Goal: Check status: Check status

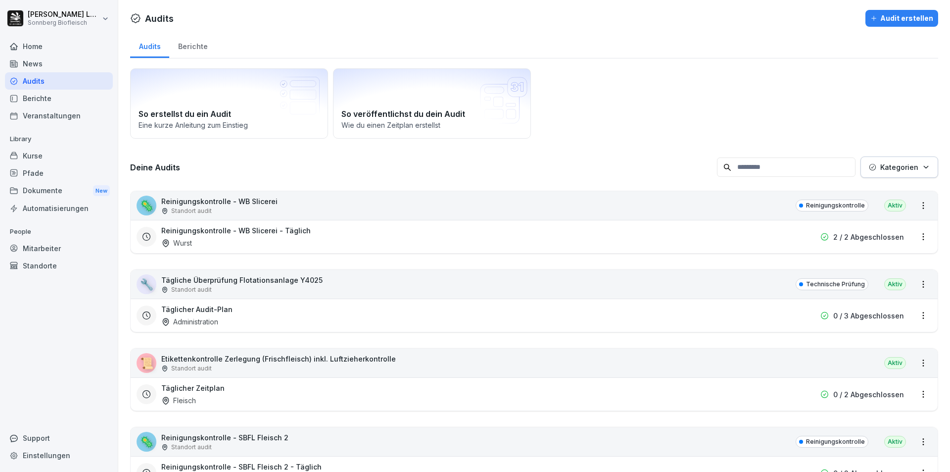
click at [409, 217] on div "🦠 Reinigungskontrolle - WB Slicerei Standort audit Reinigungskontrolle Aktiv" at bounding box center [534, 205] width 807 height 29
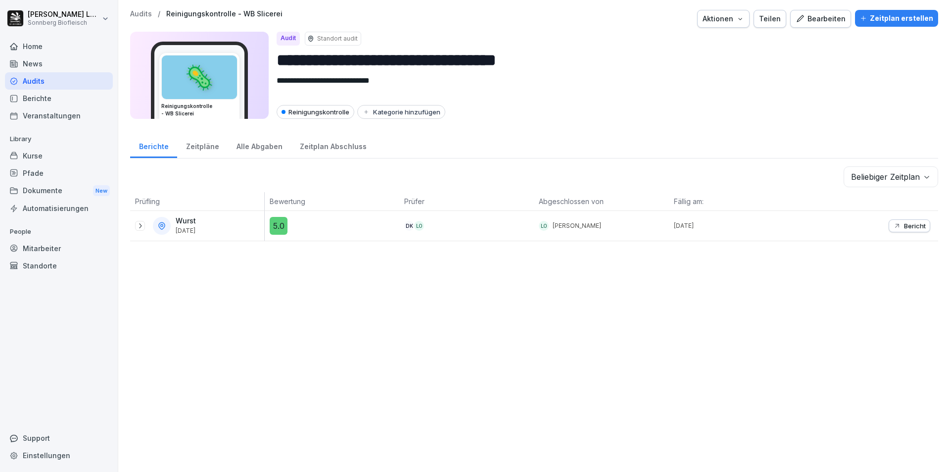
click at [254, 145] on div "Alle Abgaben" at bounding box center [259, 145] width 63 height 25
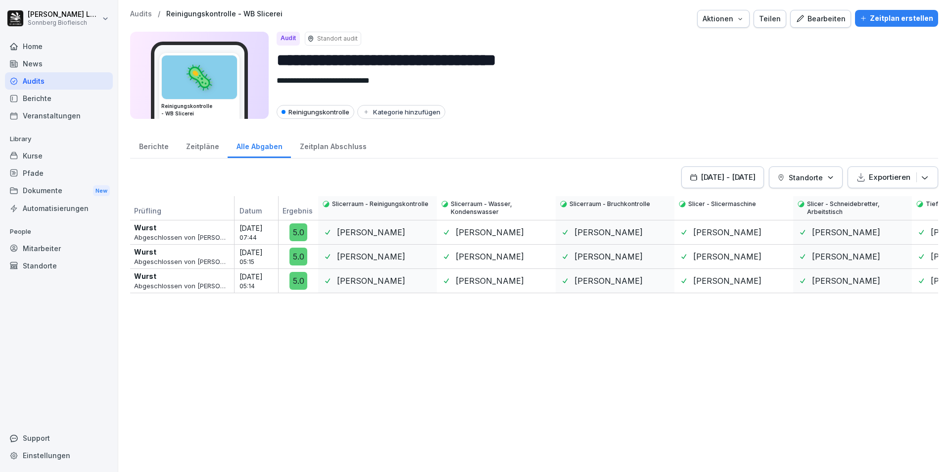
click at [140, 10] on p "Audits" at bounding box center [141, 14] width 22 height 8
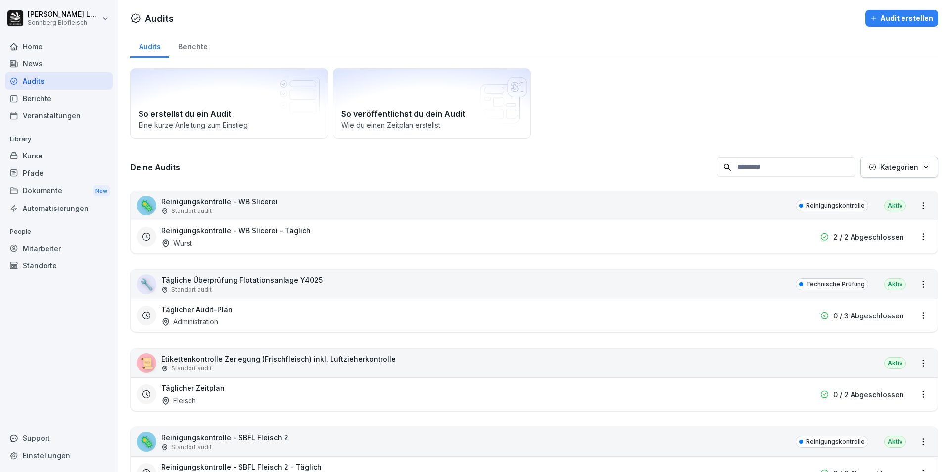
scroll to position [99, 0]
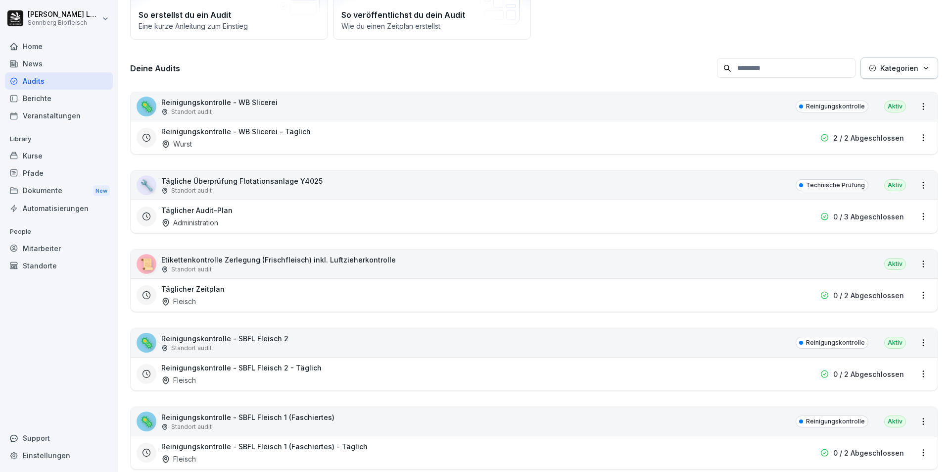
click at [235, 270] on div "Standort audit" at bounding box center [278, 269] width 235 height 9
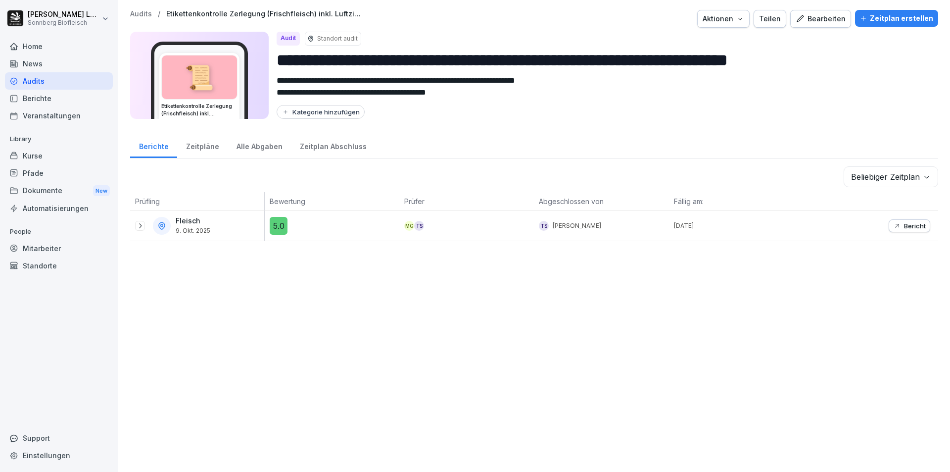
click at [144, 15] on p "Audits" at bounding box center [141, 14] width 22 height 8
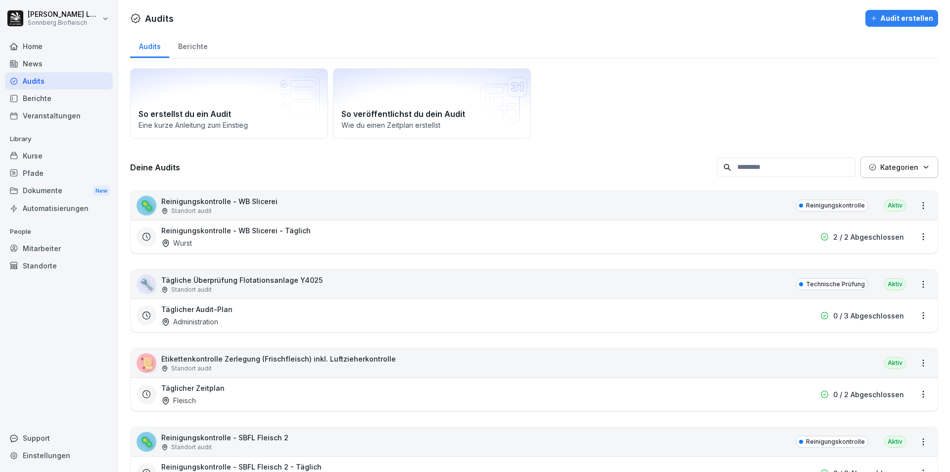
scroll to position [99, 0]
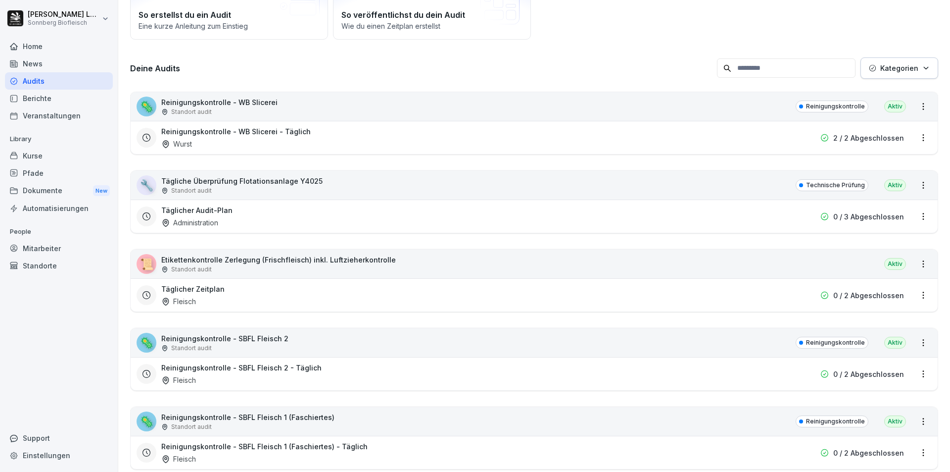
click at [326, 188] on div "🔧 Tägliche Überprüfung Flotationsanlage Y4025 Standort audit Technische Prüfung…" at bounding box center [534, 185] width 807 height 29
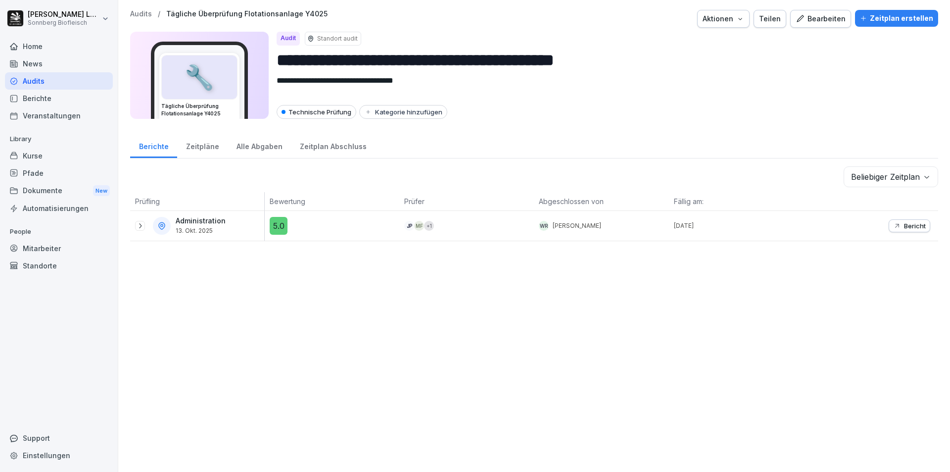
click at [895, 225] on div "Bericht" at bounding box center [909, 226] width 33 height 8
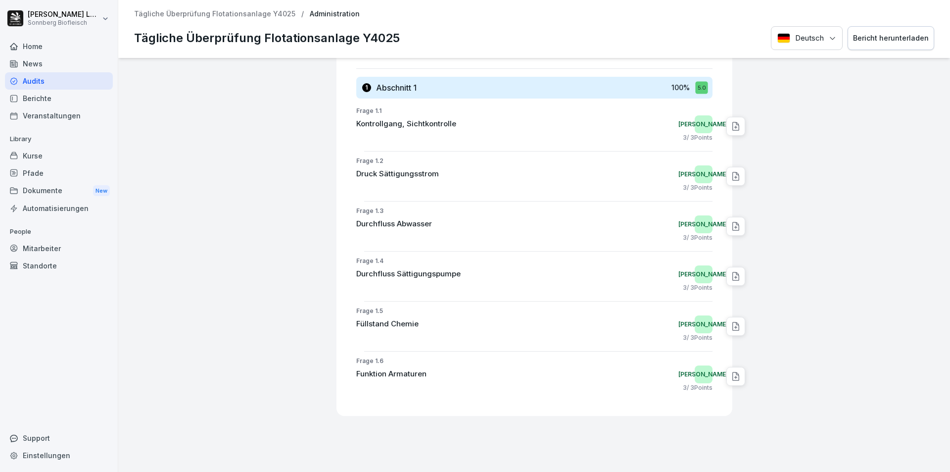
scroll to position [198, 0]
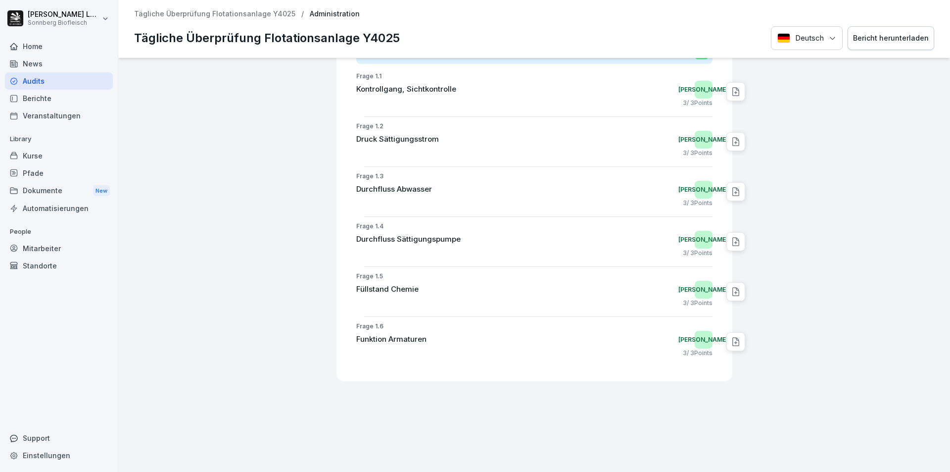
click at [202, 17] on p "Tägliche Überprüfung Flotationsanlage Y4025" at bounding box center [214, 14] width 161 height 8
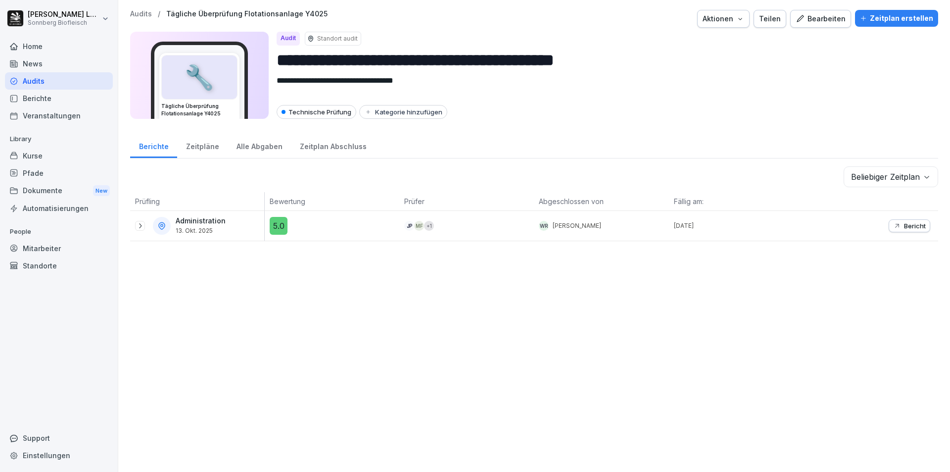
click at [144, 14] on p "Audits" at bounding box center [141, 14] width 22 height 8
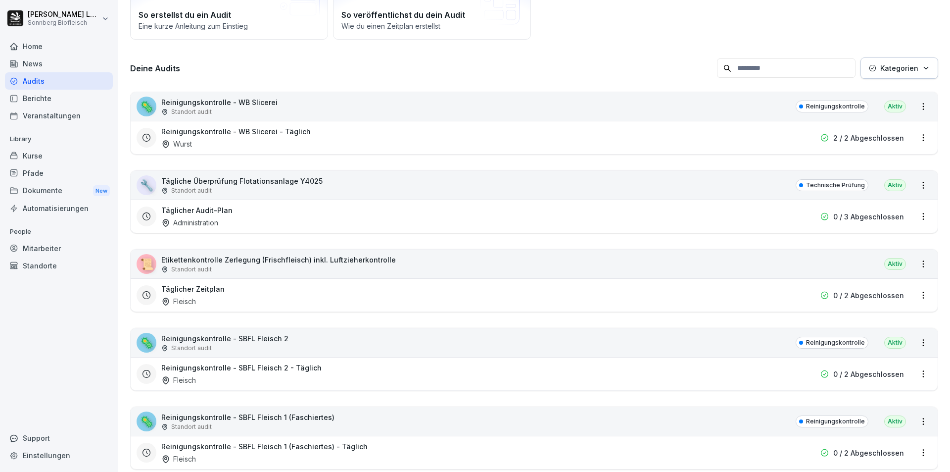
scroll to position [247, 0]
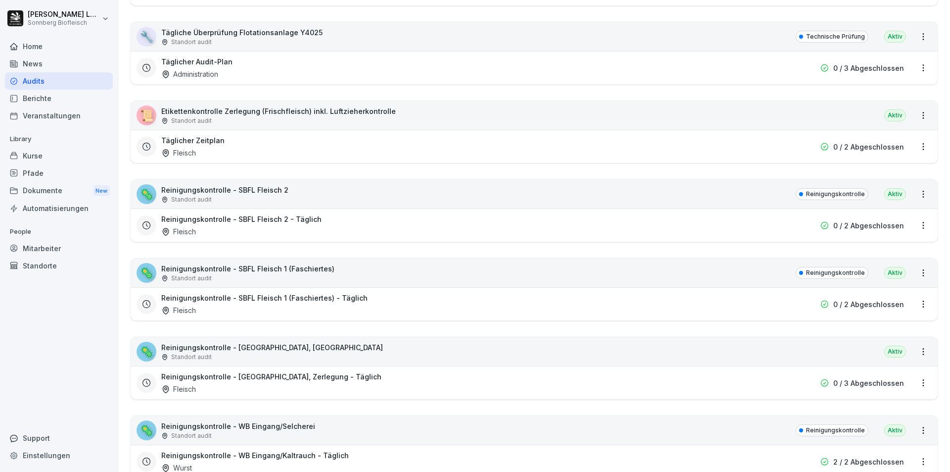
click at [291, 201] on div "🦠 Reinigungskontrolle - SBFL Fleisch 2 Standort audit Reinigungskontrolle Aktiv" at bounding box center [534, 194] width 807 height 29
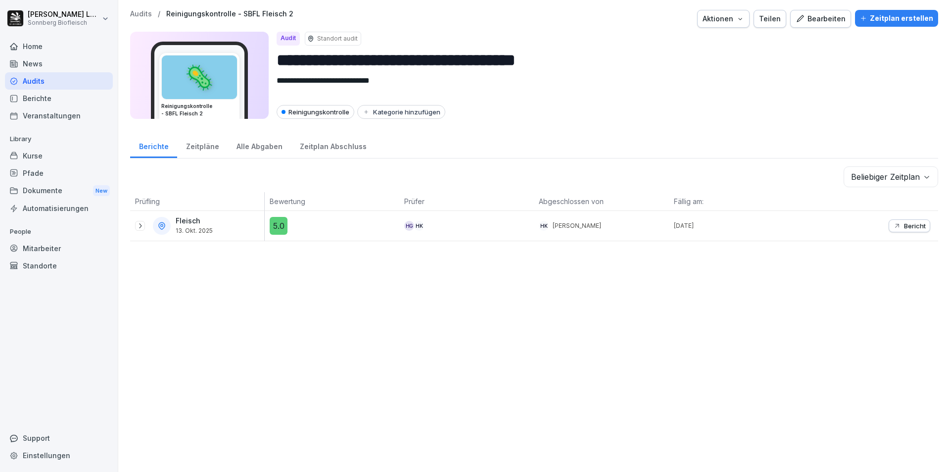
click at [135, 12] on p "Audits" at bounding box center [141, 14] width 22 height 8
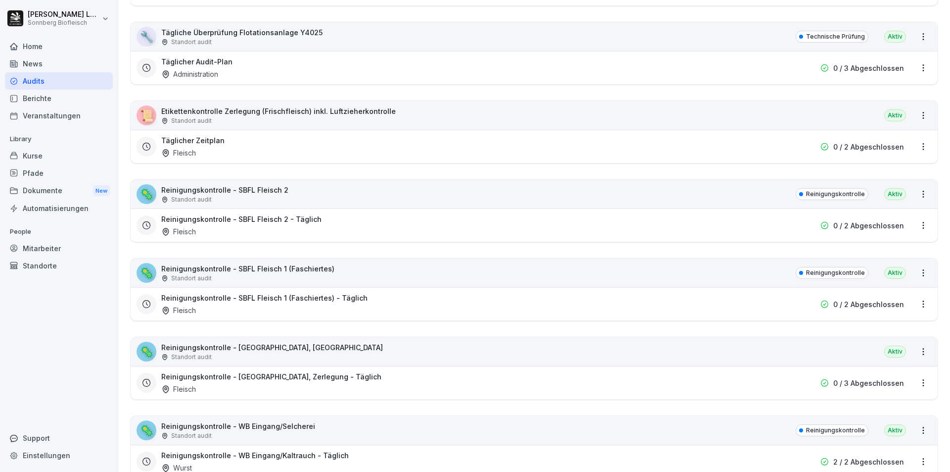
scroll to position [396, 0]
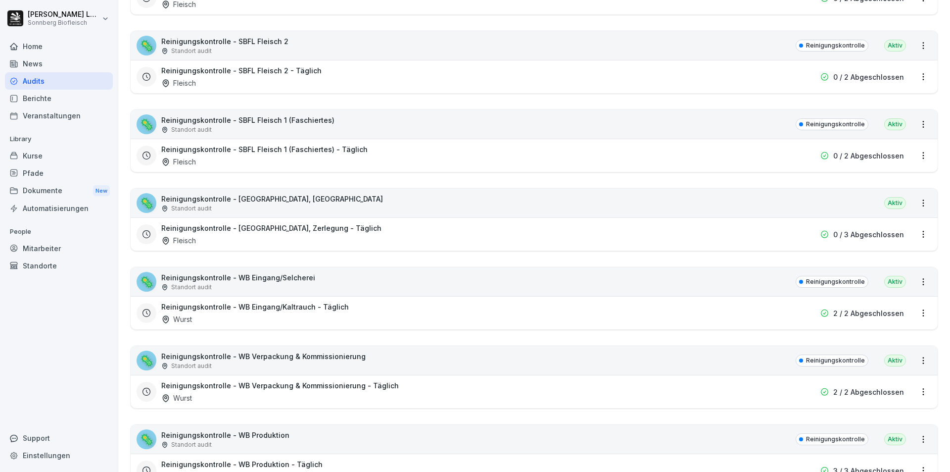
click at [298, 288] on div "Standort audit" at bounding box center [238, 287] width 154 height 9
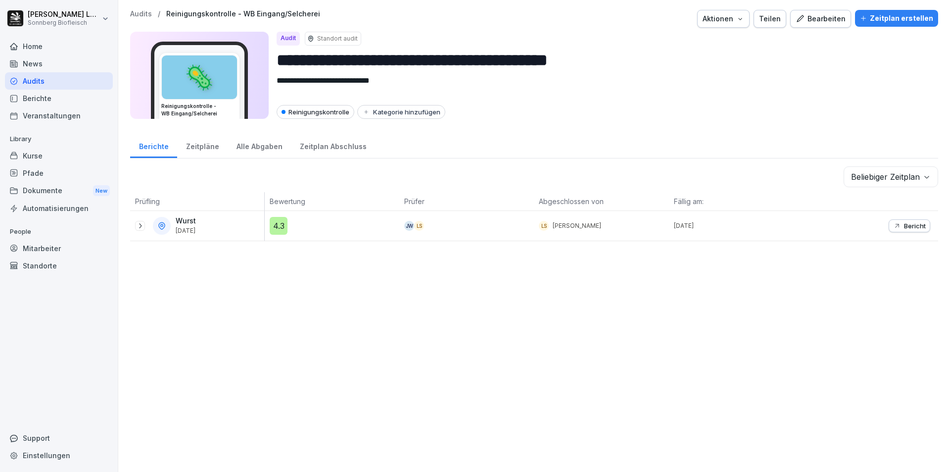
click at [893, 223] on icon "button" at bounding box center [897, 226] width 8 height 8
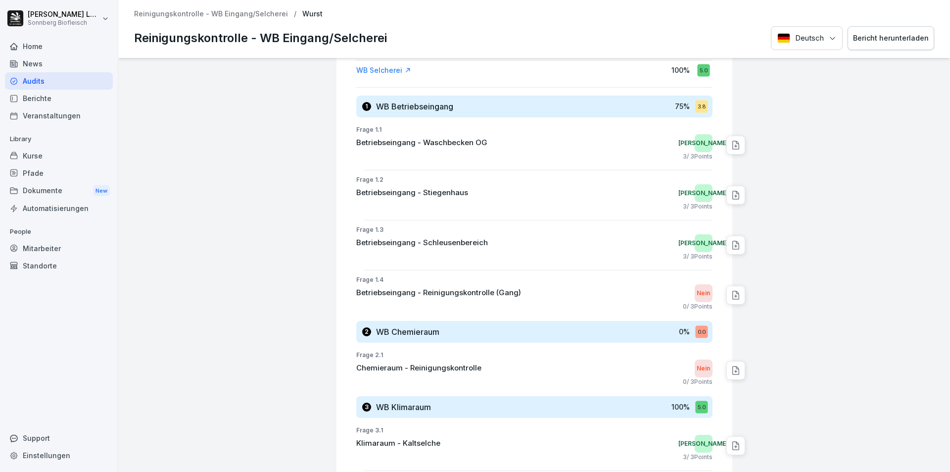
scroll to position [92, 0]
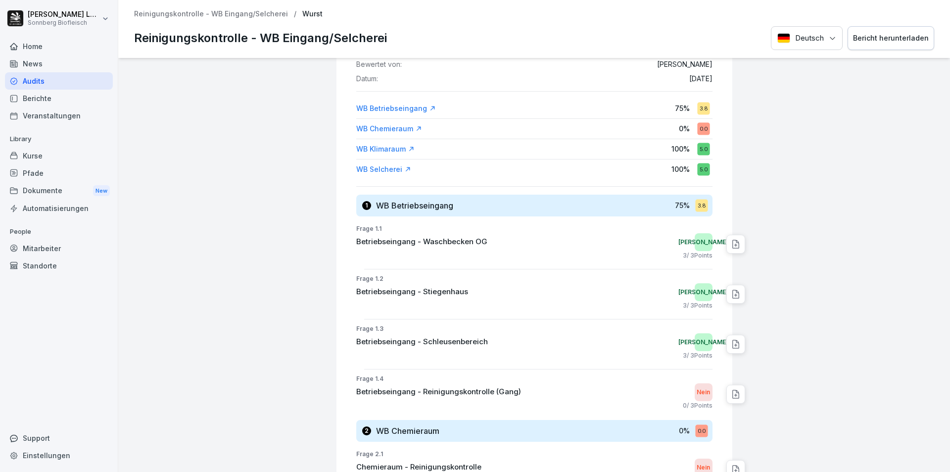
click at [238, 17] on p "Reinigungskontrolle - WB Eingang/Selcherei" at bounding box center [211, 14] width 154 height 8
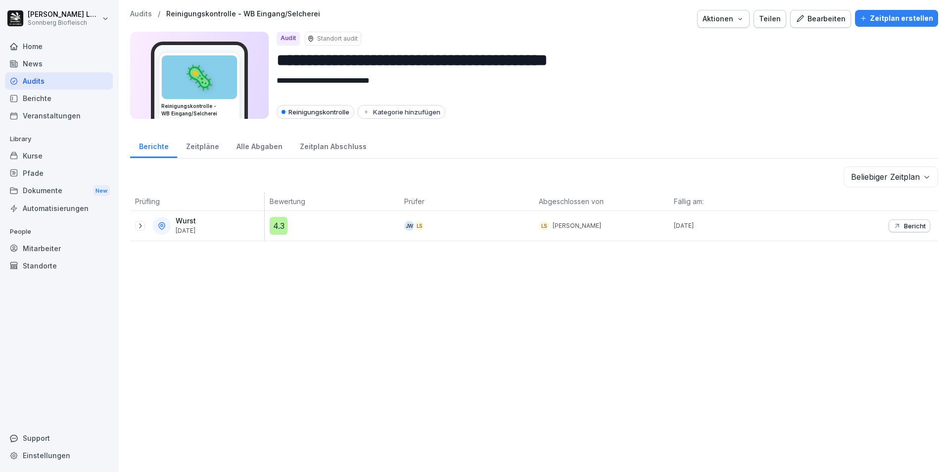
click at [133, 15] on p "Audits" at bounding box center [141, 14] width 22 height 8
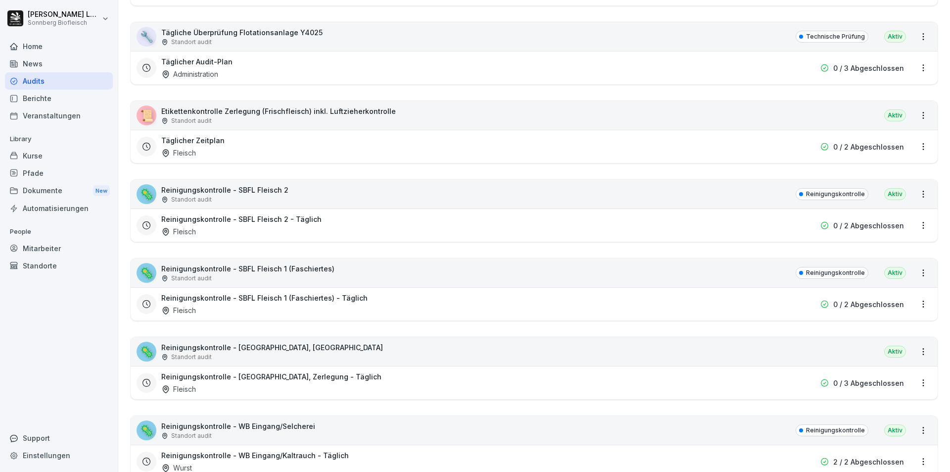
scroll to position [297, 0]
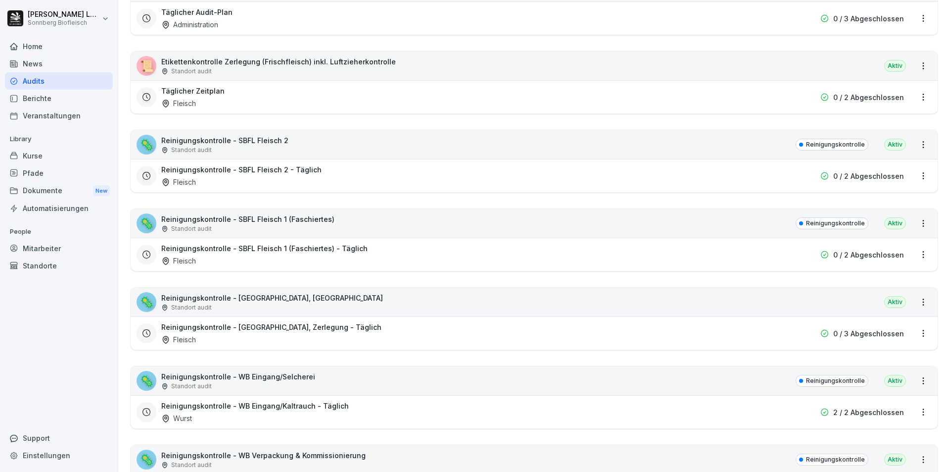
click at [320, 307] on div "Standort audit" at bounding box center [272, 307] width 222 height 9
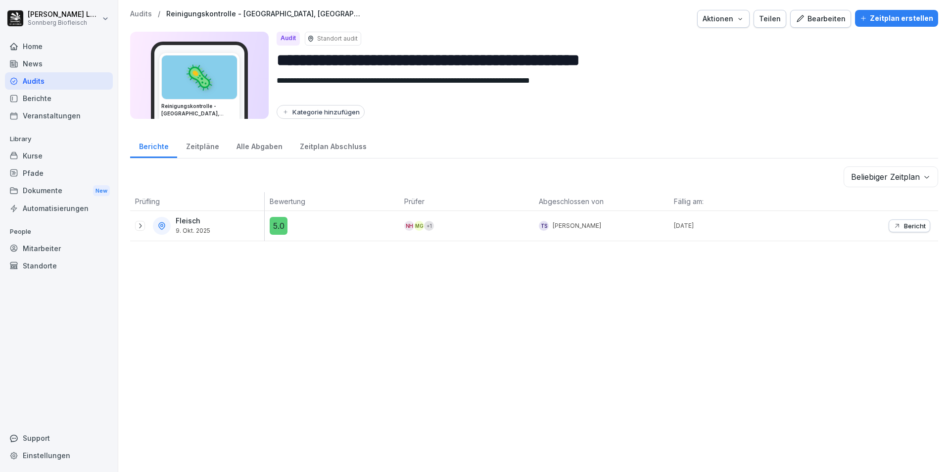
click at [136, 16] on p "Audits" at bounding box center [141, 14] width 22 height 8
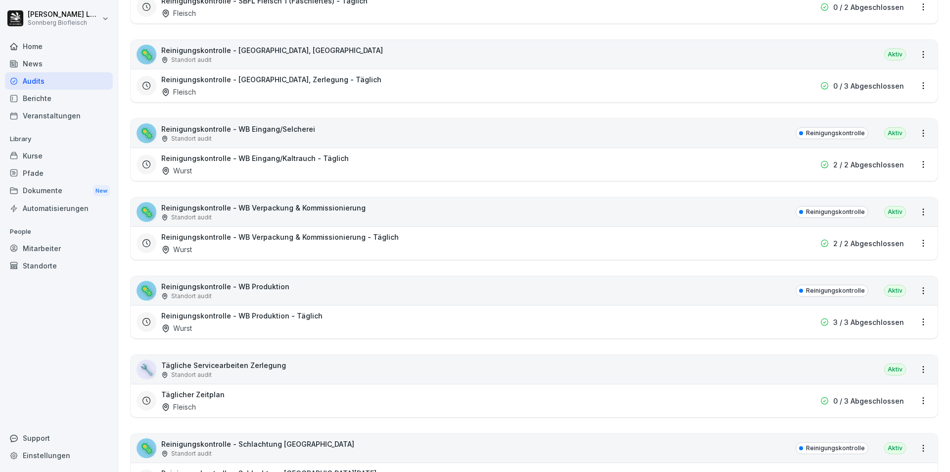
scroll to position [643, 0]
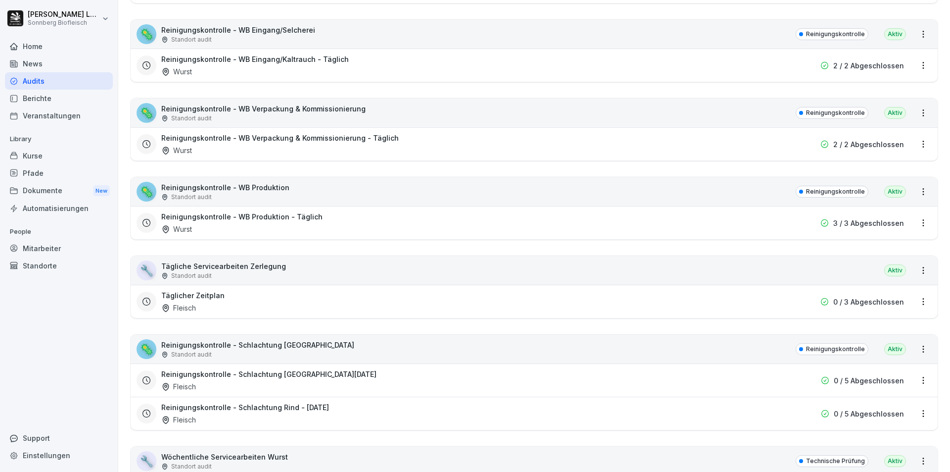
click at [303, 279] on div "🔧 Tägliche Servicearbeiten Zerlegung Standort audit Aktiv" at bounding box center [534, 270] width 807 height 29
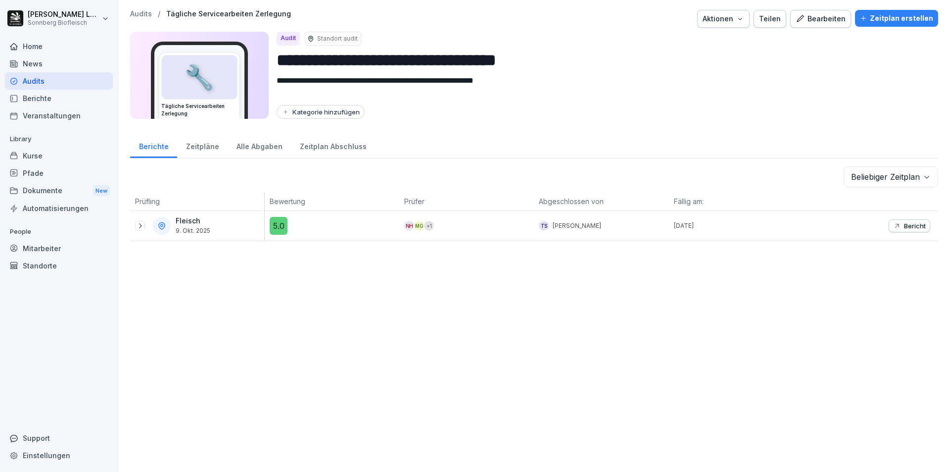
click at [893, 229] on icon "button" at bounding box center [897, 226] width 8 height 8
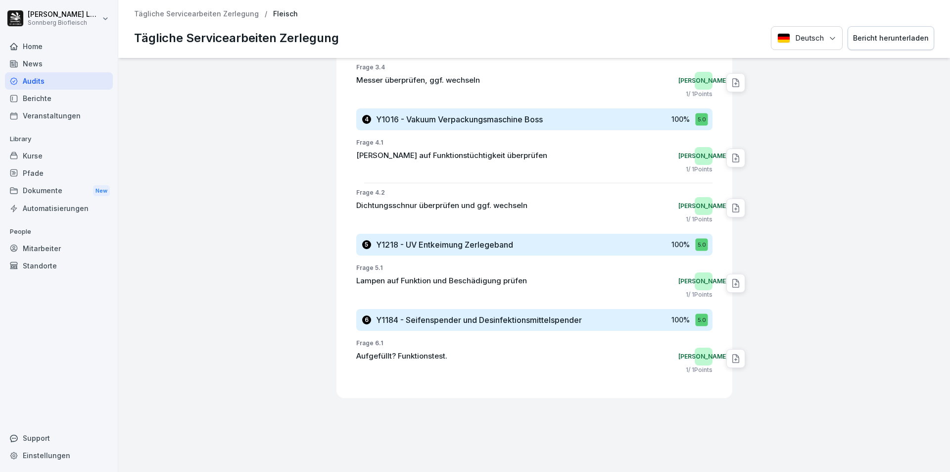
scroll to position [626, 0]
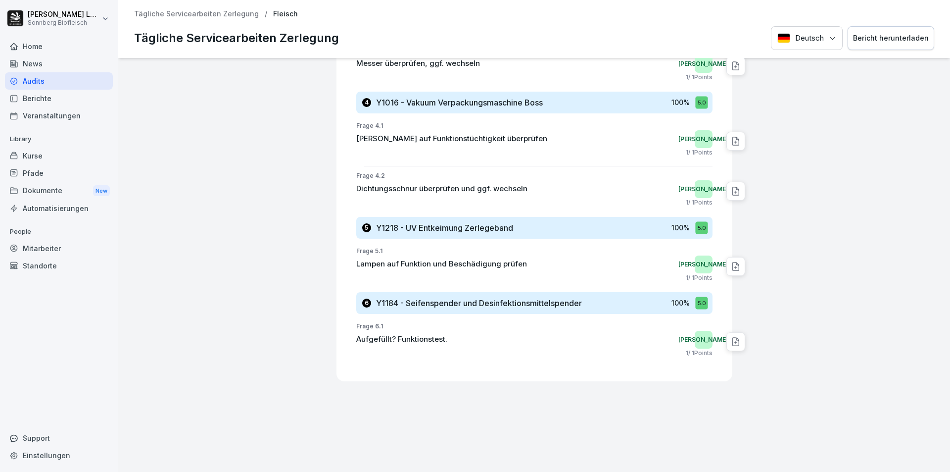
click at [186, 13] on p "Tägliche Servicearbeiten Zerlegung" at bounding box center [196, 14] width 125 height 8
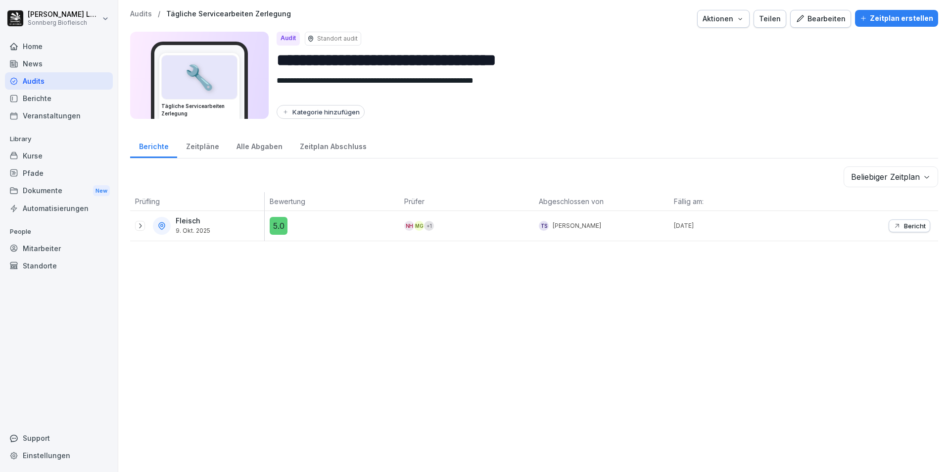
click at [147, 16] on p "Audits" at bounding box center [141, 14] width 22 height 8
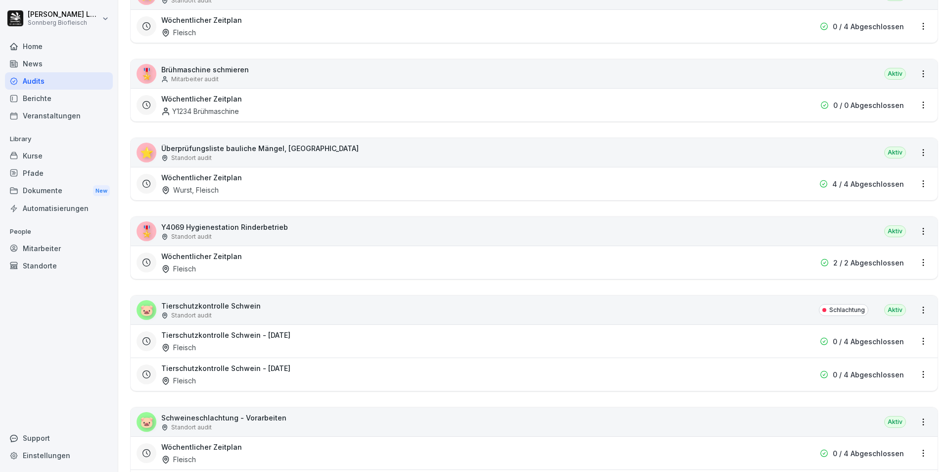
scroll to position [1287, 0]
